Goal: Obtain resource: Obtain resource

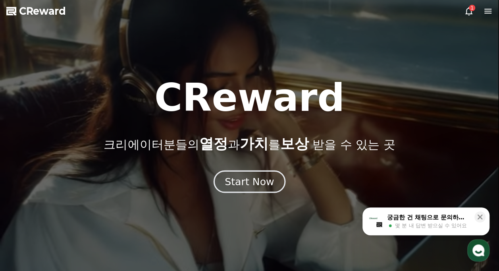
click at [237, 183] on div "Start Now" at bounding box center [249, 181] width 49 height 13
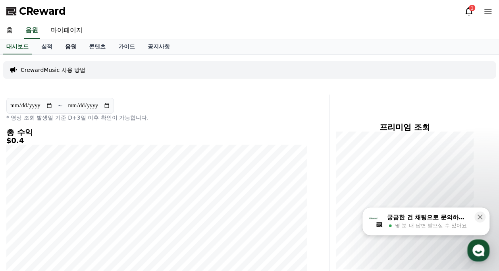
click at [76, 49] on link "음원" at bounding box center [71, 46] width 24 height 15
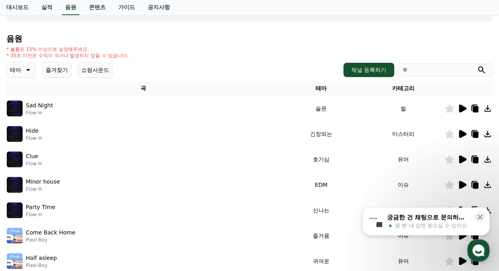
scroll to position [79, 0]
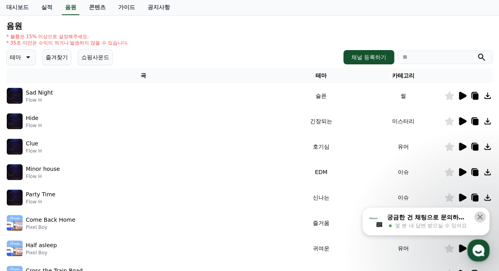
click at [478, 218] on icon at bounding box center [480, 216] width 5 height 5
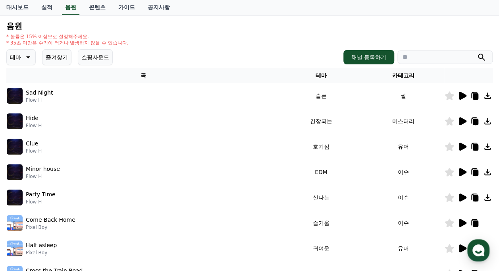
click at [462, 93] on icon at bounding box center [463, 96] width 8 height 8
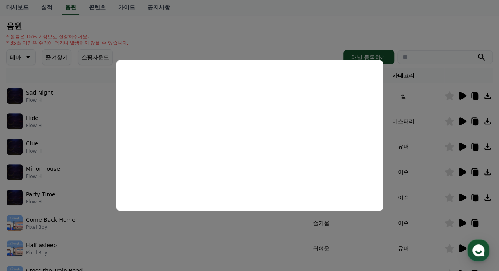
click at [330, 37] on button "close modal" at bounding box center [249, 135] width 499 height 271
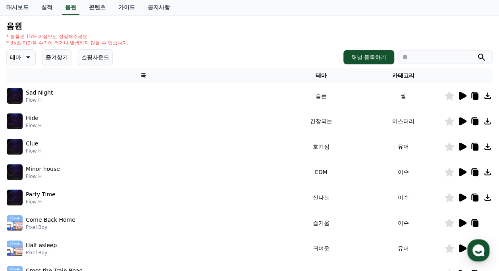
click at [316, 35] on div "* 볼륨은 15% 이상으로 설정해주세요. * 35초 미만은 수익이 적거나 발생하지 않을 수 있습니다." at bounding box center [249, 39] width 486 height 13
click at [459, 123] on icon at bounding box center [463, 121] width 8 height 8
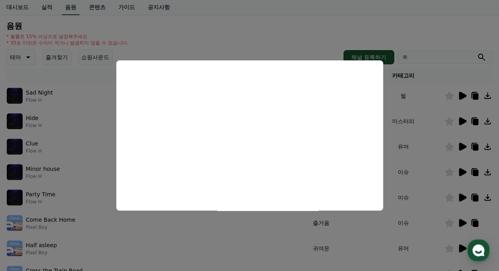
click at [242, 39] on button "close modal" at bounding box center [249, 135] width 499 height 271
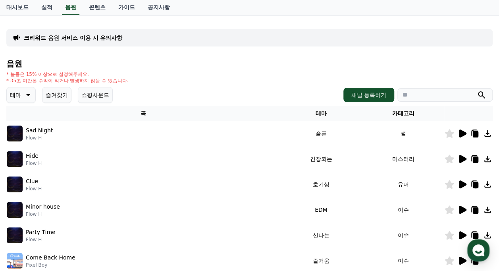
scroll to position [40, 0]
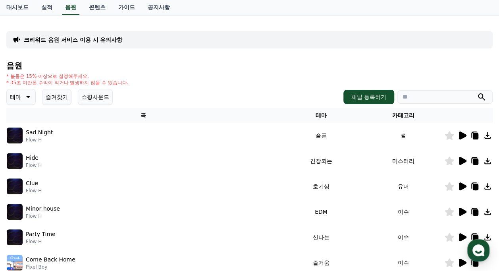
click at [19, 94] on p "테마" at bounding box center [15, 96] width 11 height 11
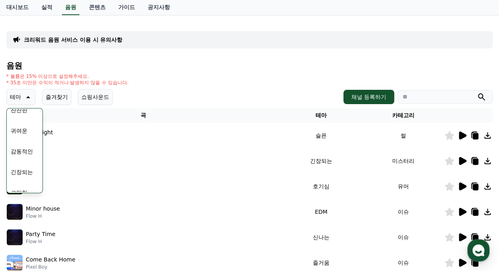
scroll to position [278, 0]
click at [21, 129] on button "슬픈" at bounding box center [16, 128] width 17 height 17
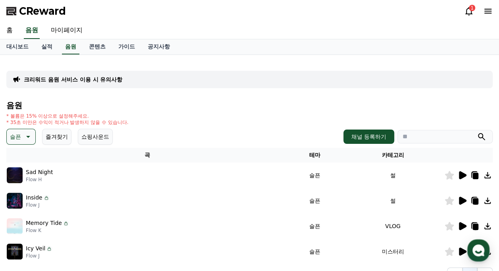
click at [460, 178] on icon at bounding box center [463, 175] width 8 height 8
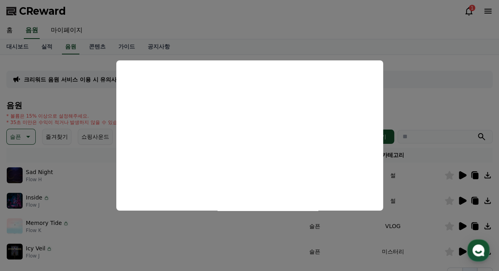
click at [405, 109] on button "close modal" at bounding box center [249, 135] width 499 height 271
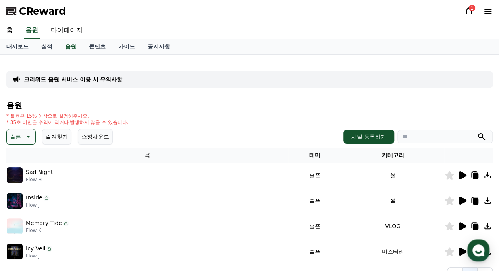
click at [461, 203] on icon at bounding box center [463, 201] width 8 height 8
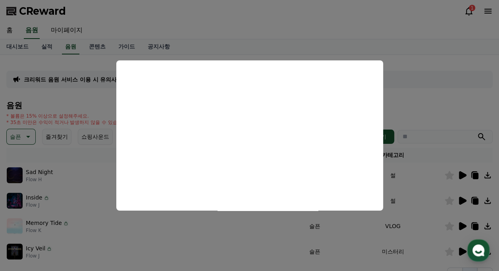
click at [418, 121] on button "close modal" at bounding box center [249, 135] width 499 height 271
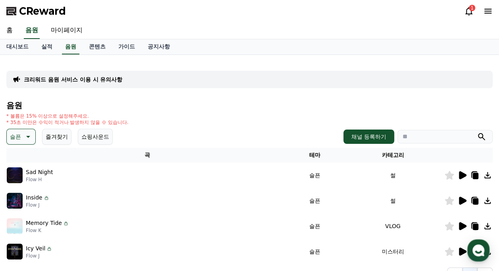
click at [476, 200] on icon at bounding box center [476, 201] width 6 height 6
click at [175, 123] on div "* 볼륨은 15% 이상으로 설정해주세요. * 35초 미만은 수익이 적거나 발생하지 않을 수 있습니다." at bounding box center [249, 119] width 486 height 13
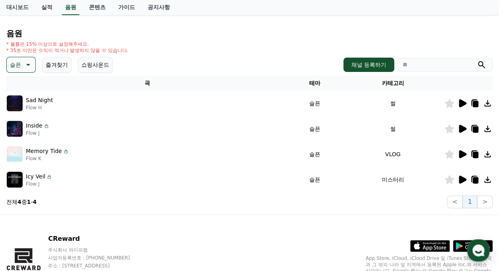
scroll to position [79, 0]
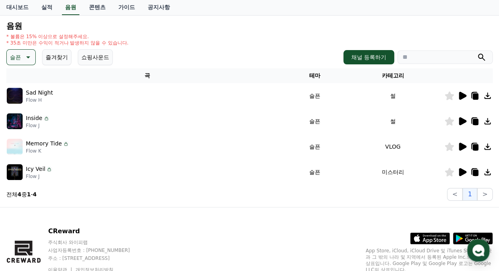
click at [463, 171] on icon at bounding box center [463, 172] width 8 height 8
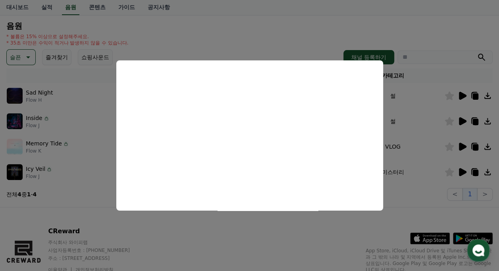
click at [279, 33] on button "close modal" at bounding box center [249, 135] width 499 height 271
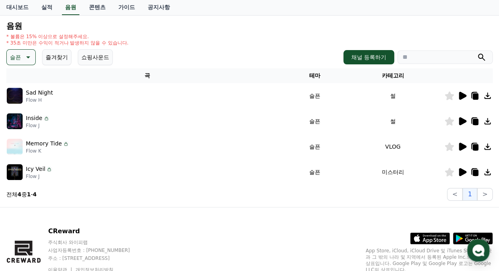
drag, startPoint x: 478, startPoint y: 172, endPoint x: 464, endPoint y: 177, distance: 15.1
click at [478, 172] on icon at bounding box center [475, 172] width 10 height 10
click at [207, 56] on div "슬픈 즐겨찾기 쇼핑사운드 채널 등록하기" at bounding box center [249, 57] width 486 height 16
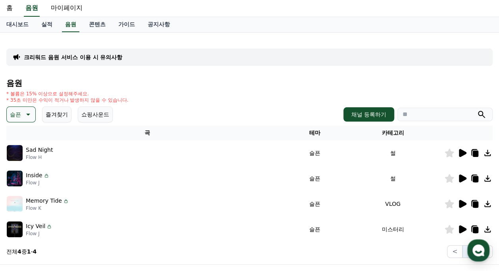
scroll to position [0, 0]
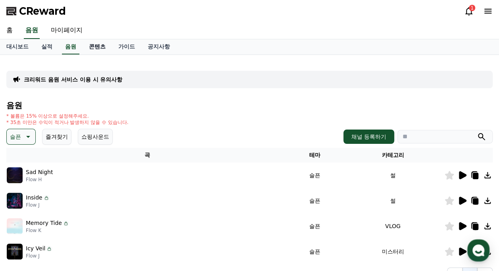
click at [94, 47] on link "콘텐츠" at bounding box center [97, 46] width 29 height 15
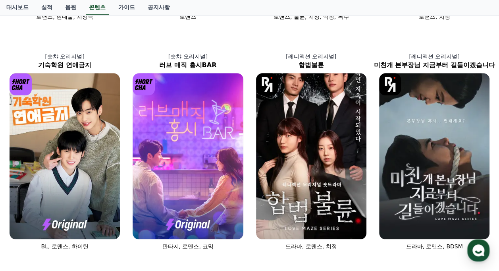
scroll to position [238, 0]
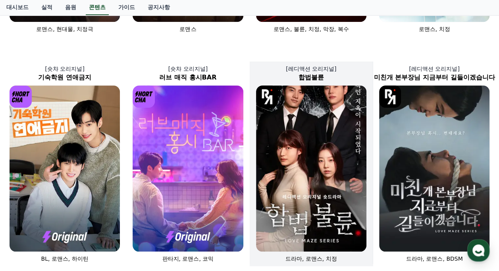
click at [295, 190] on img at bounding box center [311, 168] width 110 height 166
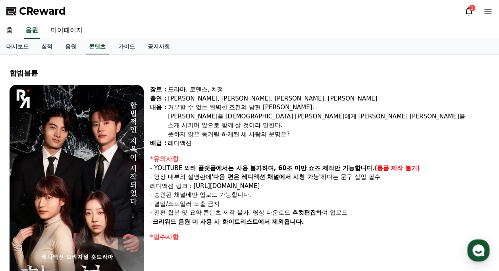
select select
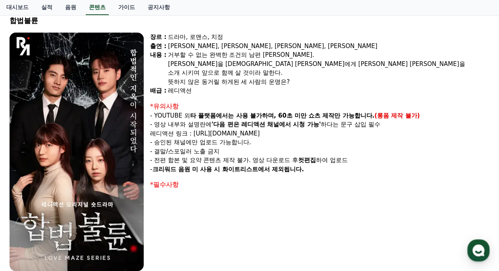
scroll to position [40, 0]
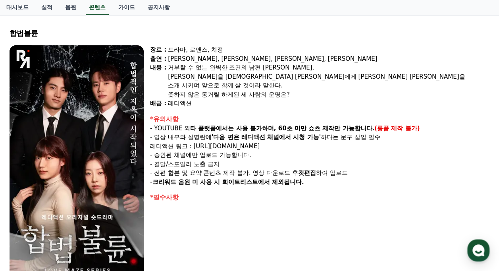
drag, startPoint x: 153, startPoint y: 137, endPoint x: 179, endPoint y: 138, distance: 25.8
click at [179, 138] on p "- 영상 내부와 설명란에 '다음 편은 레디액션 채널에서 시청 가능' 하다는 문구 삽입 필수" at bounding box center [319, 137] width 339 height 9
drag, startPoint x: 179, startPoint y: 138, endPoint x: 175, endPoint y: 147, distance: 9.7
click at [175, 147] on p "레디액션 링크 : [URL][DOMAIN_NAME]" at bounding box center [319, 146] width 339 height 9
drag, startPoint x: 213, startPoint y: 137, endPoint x: 324, endPoint y: 136, distance: 110.8
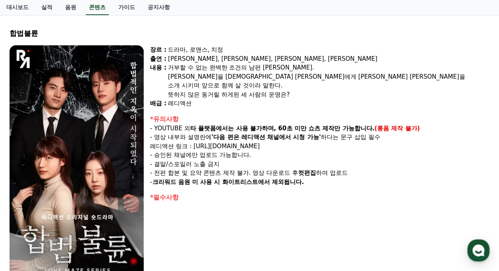
click at [324, 136] on p "- 영상 내부와 설명란에 '다음 편은 레디액션 채널에서 시청 가능' 하다는 문구 삽입 필수" at bounding box center [319, 137] width 339 height 9
copy p "'다음 편은 레디액션 채널에서 시청 가능'"
drag, startPoint x: 169, startPoint y: 85, endPoint x: 299, endPoint y: 92, distance: 130.0
click at [299, 92] on div "거부할 수 없는 완벽한 조건의 남편 [PERSON_NAME]. [PERSON_NAME]을 [PERSON_NAME] [PERSON_NAME]에게…" at bounding box center [329, 81] width 322 height 36
copy div "소개 시키며 앞으로 함께 살 것이라 말한다. 뜻하지 않은 동거릴 하게된 세 사람의 운명은?"
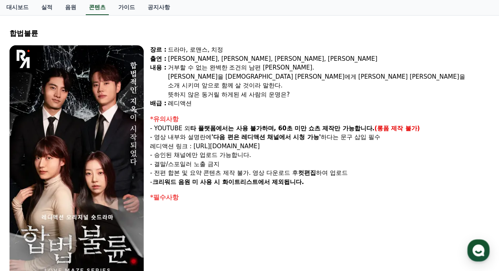
scroll to position [238, 0]
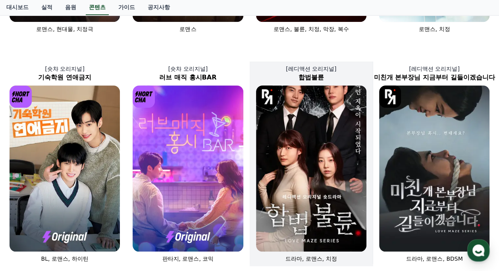
click at [268, 127] on img at bounding box center [311, 168] width 110 height 166
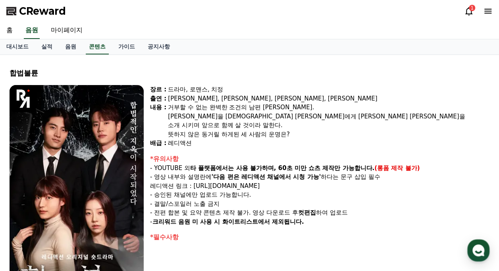
select select
drag, startPoint x: 167, startPoint y: 106, endPoint x: 337, endPoint y: 129, distance: 172.0
click at [337, 129] on div "장르 : 드라마, 로맨스, 치정 출연 : [PERSON_NAME], [PERSON_NAME], [PERSON_NAME], [PERSON_NAM…" at bounding box center [319, 116] width 339 height 63
copy div "거부할 수 없는 완벽한 조건의 남편 [PERSON_NAME]. [PERSON_NAME]을 [PERSON_NAME] [PERSON_NAME]에게…"
